Goal: Information Seeking & Learning: Learn about a topic

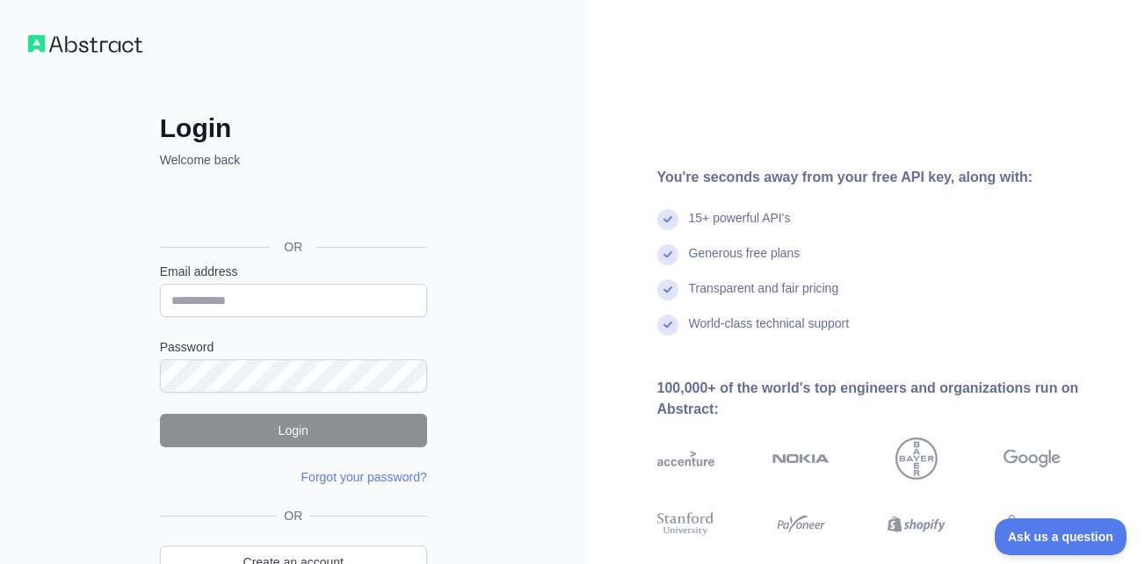
scroll to position [106, 0]
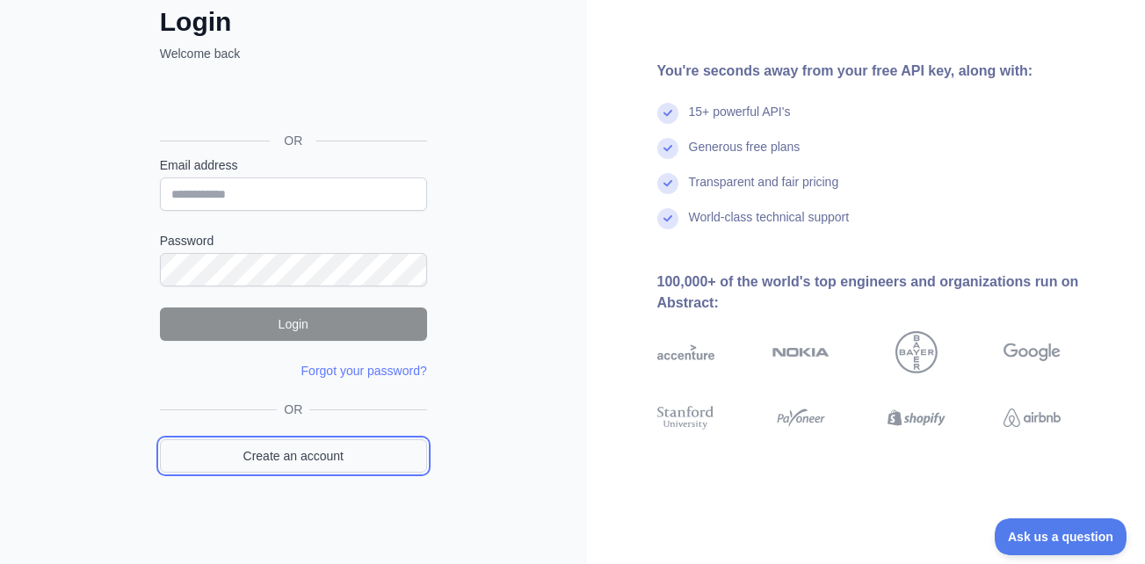
click at [286, 448] on link "Create an account" at bounding box center [293, 455] width 267 height 33
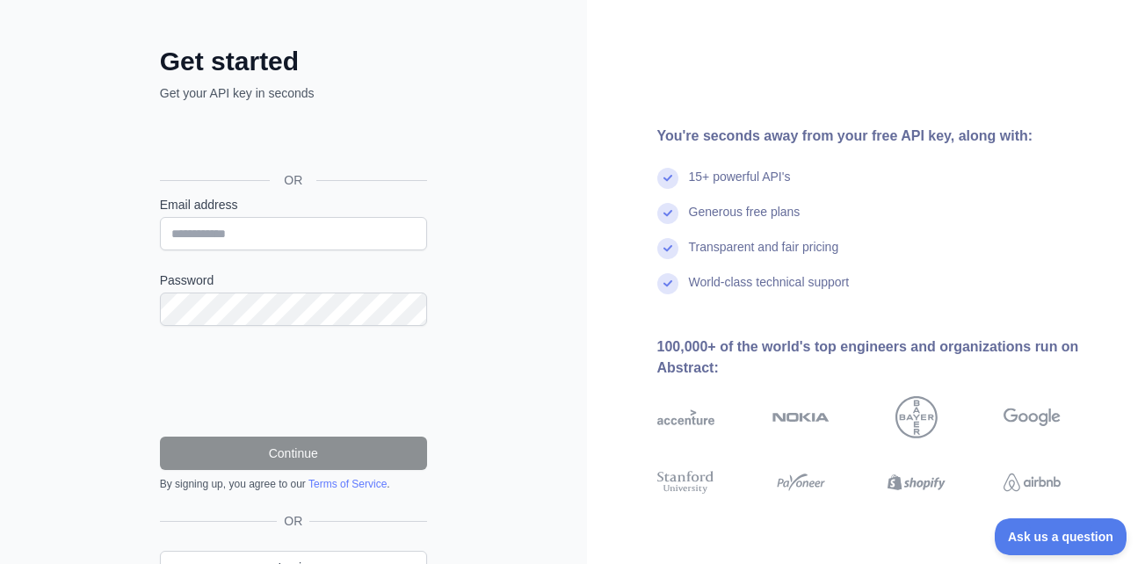
scroll to position [106, 0]
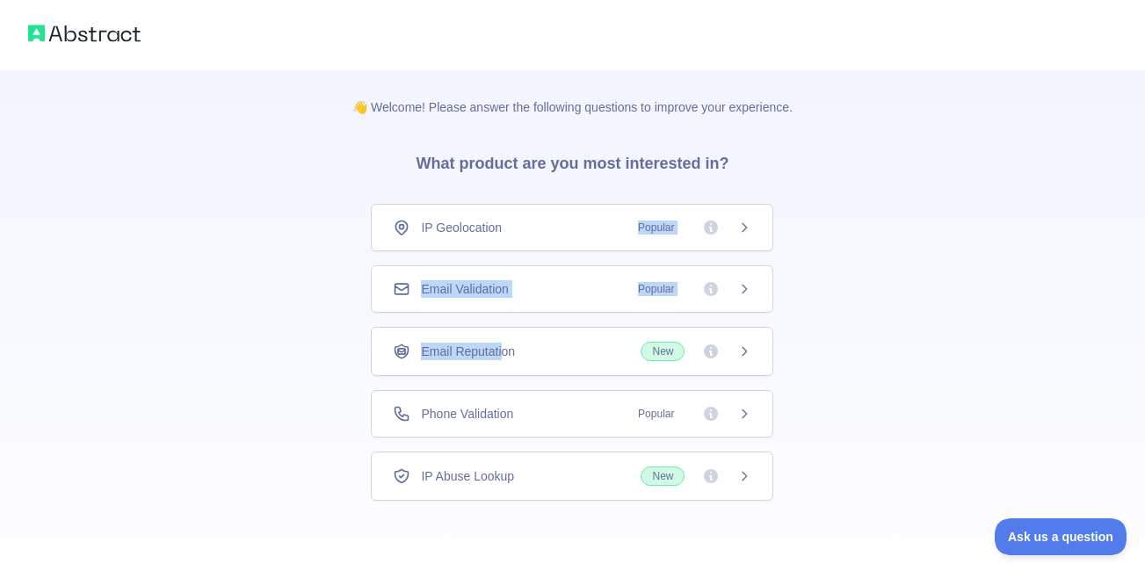
drag, startPoint x: 542, startPoint y: 239, endPoint x: 502, endPoint y: 339, distance: 108.0
click at [502, 339] on div "IP Geolocation Popular Email Validation Popular Email Reputation New Phone Vali…" at bounding box center [572, 352] width 402 height 297
click at [256, 421] on div "👋 Welcome! Please answer the following questions to improve your experience. Wh…" at bounding box center [572, 323] width 1145 height 646
click at [511, 228] on div "IP Geolocation Popular" at bounding box center [572, 228] width 359 height 18
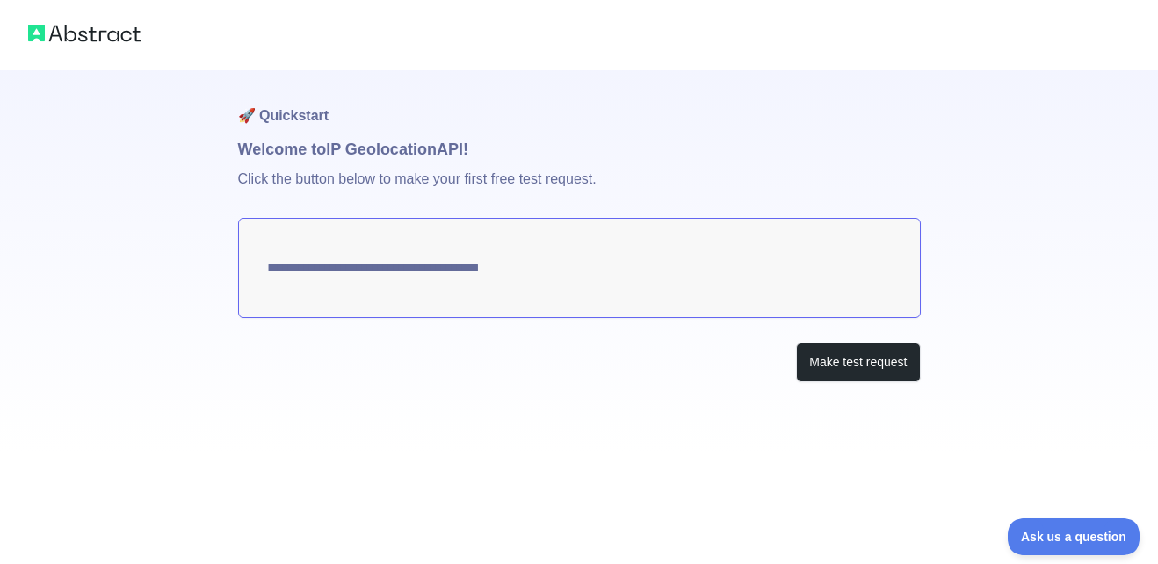
type textarea "**********"
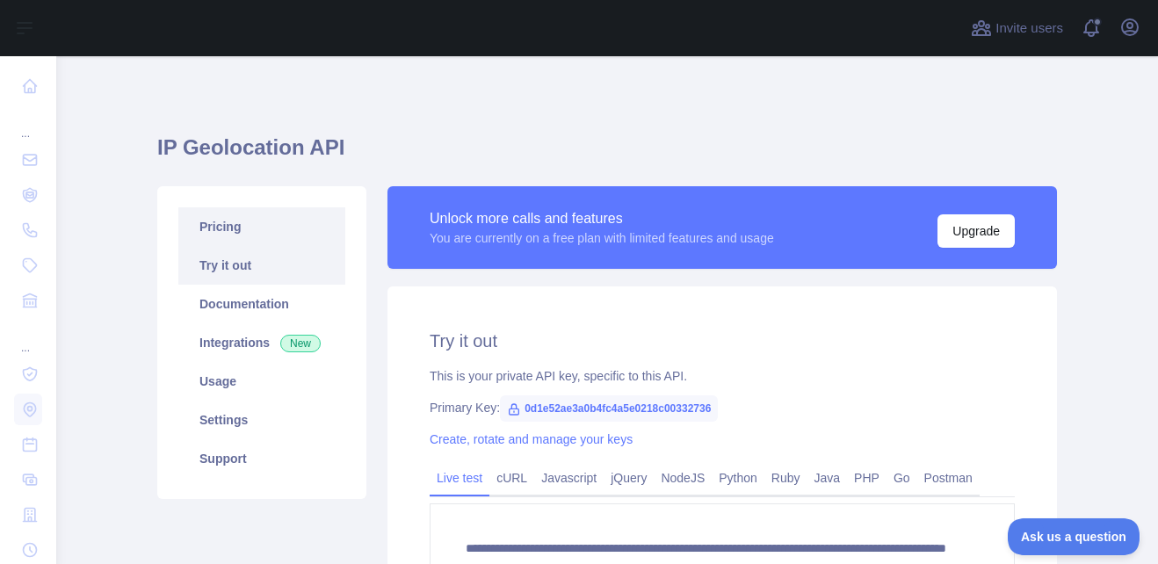
click at [217, 227] on link "Pricing" at bounding box center [261, 226] width 167 height 39
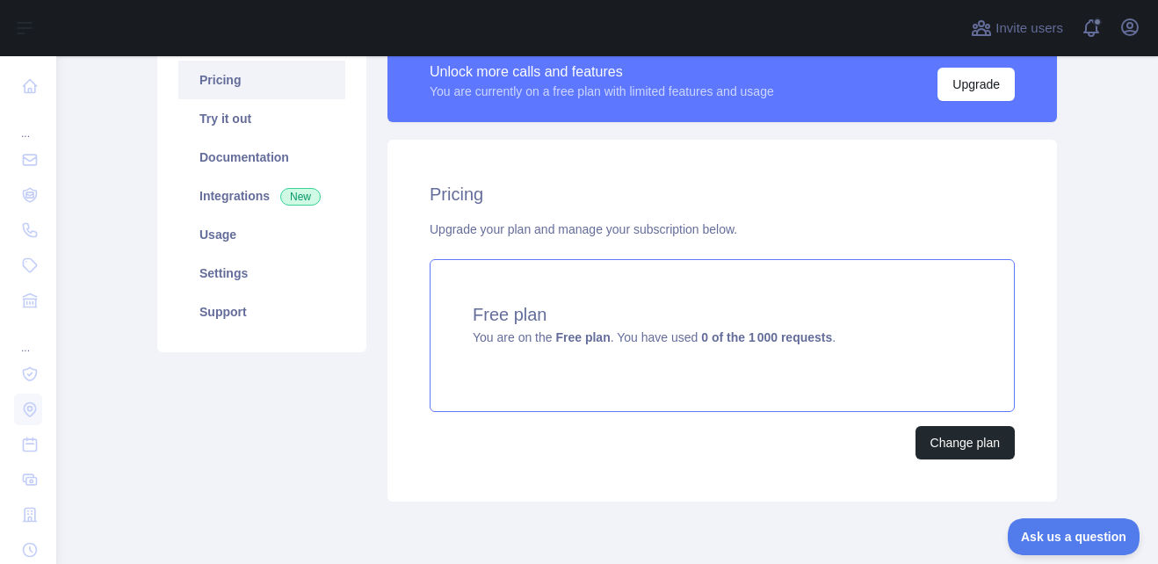
scroll to position [149, 0]
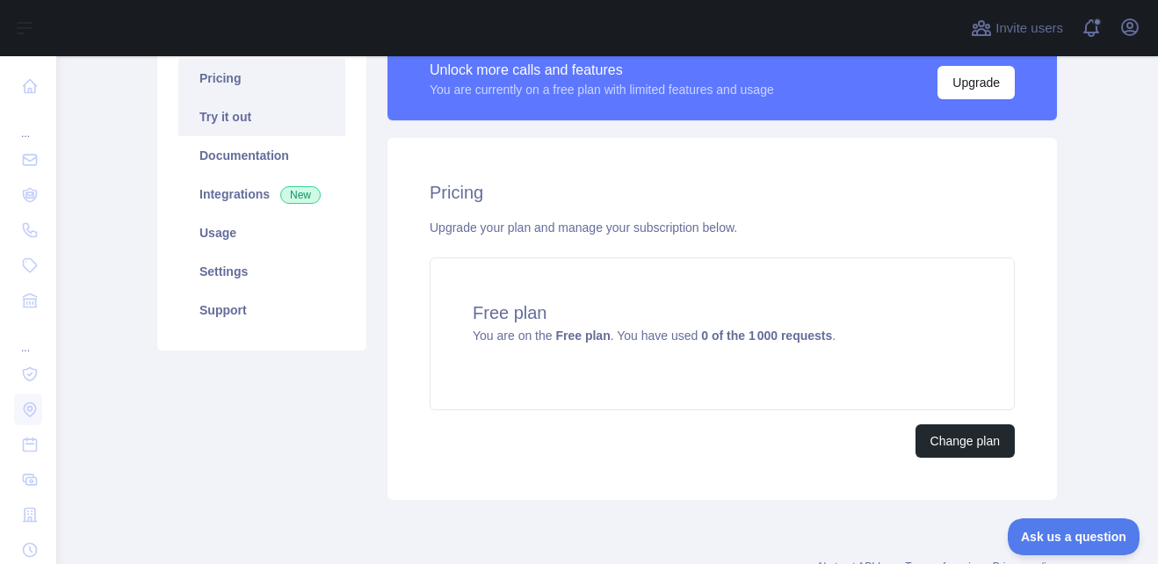
click at [257, 113] on link "Try it out" at bounding box center [261, 117] width 167 height 39
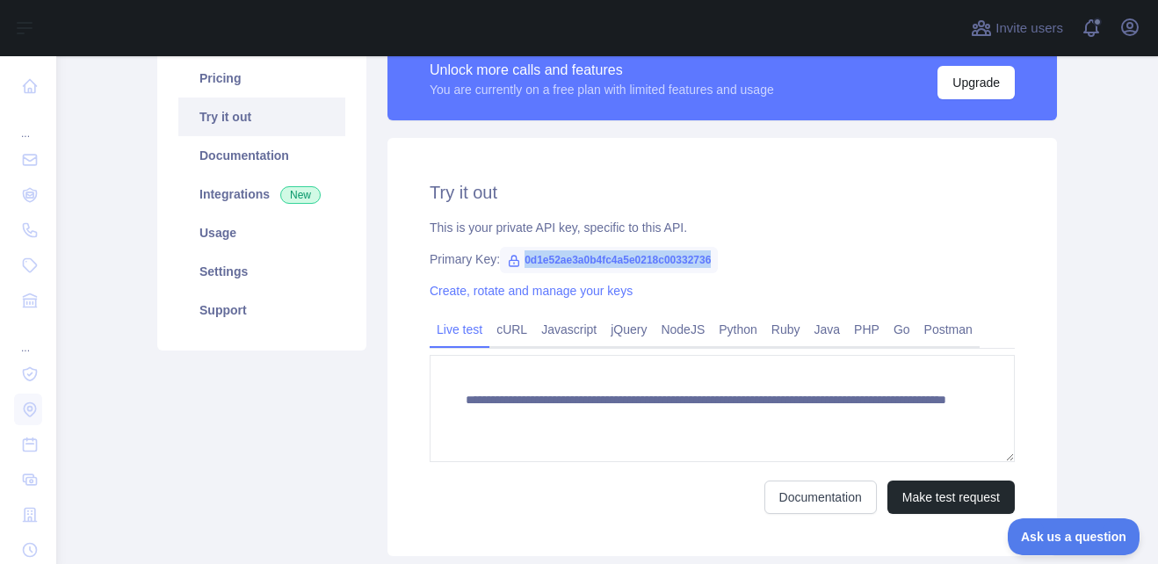
drag, startPoint x: 517, startPoint y: 259, endPoint x: 707, endPoint y: 260, distance: 189.8
click at [707, 260] on span "0d1e52ae3a0b4fc4a5e0218c00332736" at bounding box center [609, 260] width 218 height 26
copy span "0d1e52ae3a0b4fc4a5e0218c00332736"
